Goal: Task Accomplishment & Management: Use online tool/utility

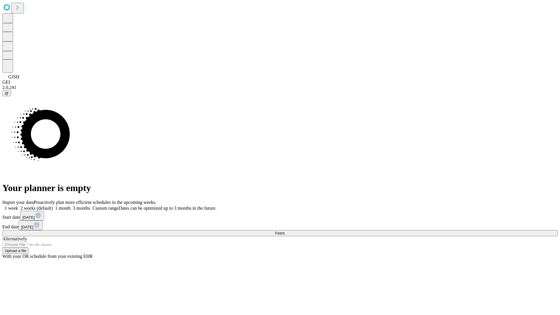
click at [285, 231] on span "Fetch" at bounding box center [280, 233] width 10 height 4
